Goal: Check status: Check status

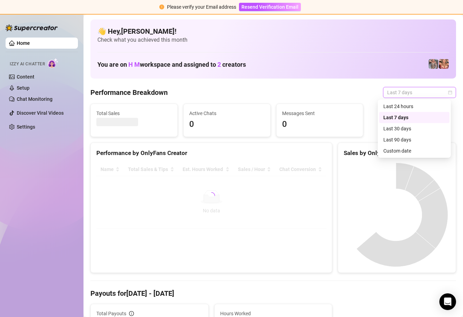
click at [442, 90] on span "Last 7 days" at bounding box center [419, 92] width 65 height 10
click at [417, 152] on div "Custom date" at bounding box center [414, 151] width 62 height 8
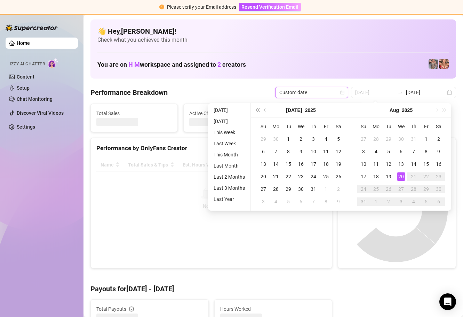
click at [401, 176] on div "20" at bounding box center [401, 176] width 8 height 8
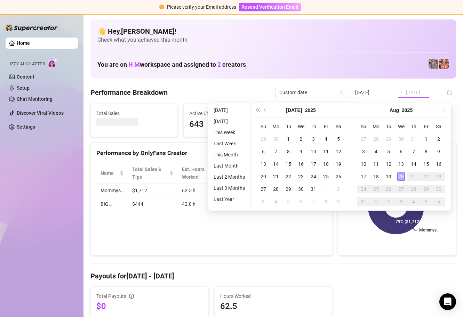
click at [401, 176] on div "20" at bounding box center [401, 176] width 8 height 8
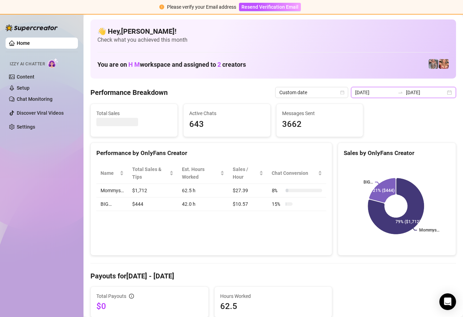
click at [384, 89] on input "[DATE]" at bounding box center [375, 93] width 40 height 8
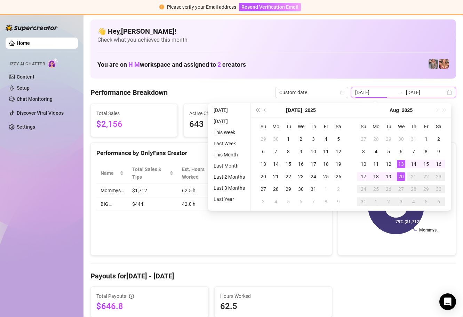
type input "[DATE]"
click at [399, 177] on div "20" at bounding box center [401, 176] width 8 height 8
type input "[DATE]"
